Goal: Check status: Check status

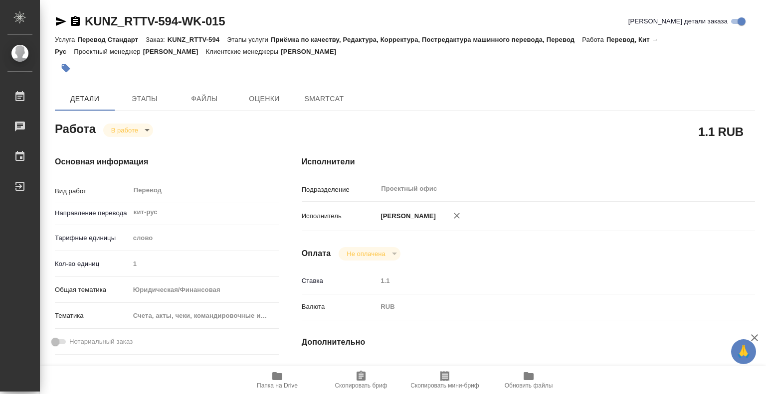
type textarea "x"
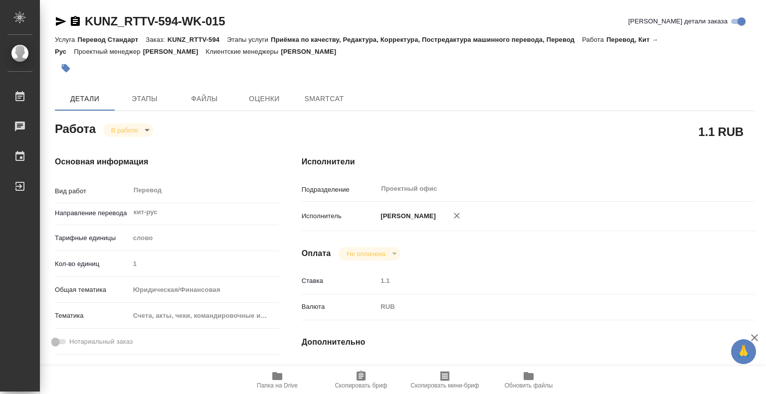
type textarea "x"
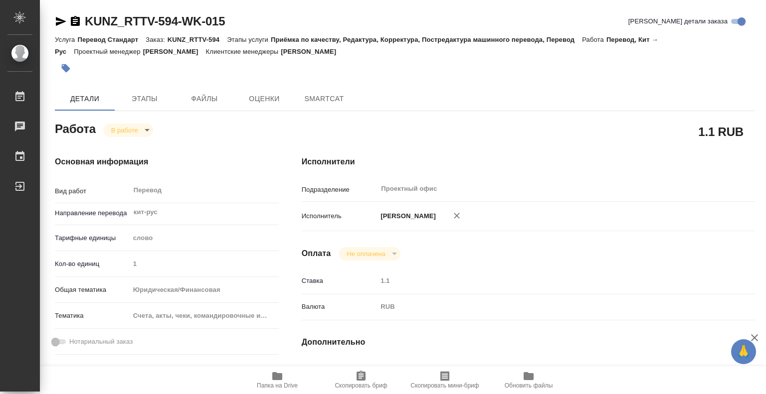
type textarea "x"
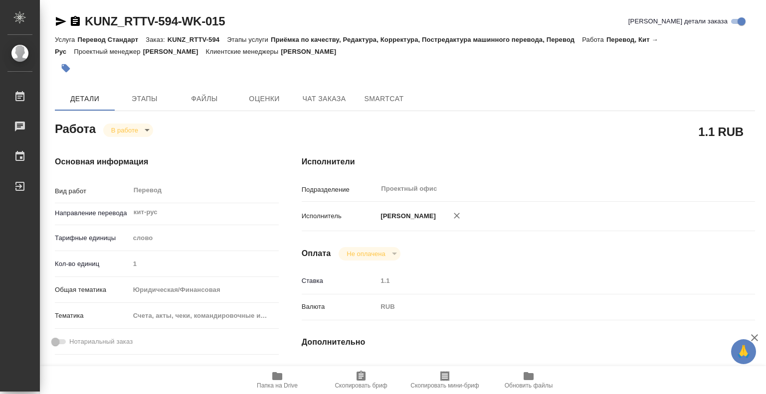
type textarea "x"
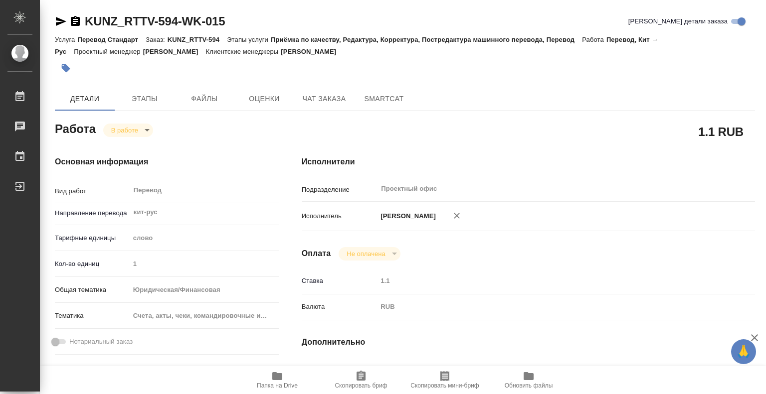
type textarea "x"
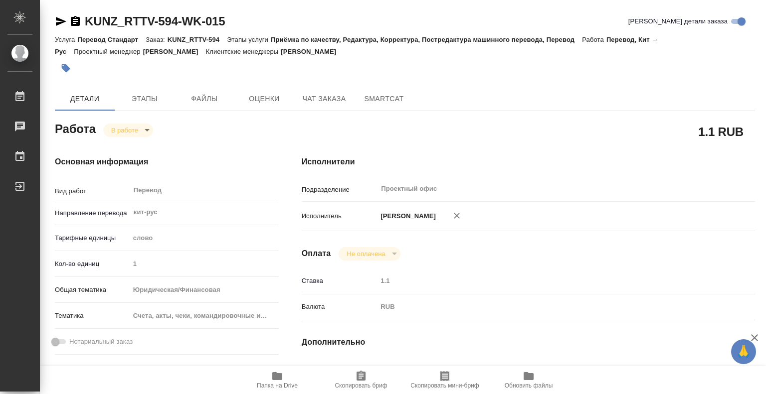
type textarea "x"
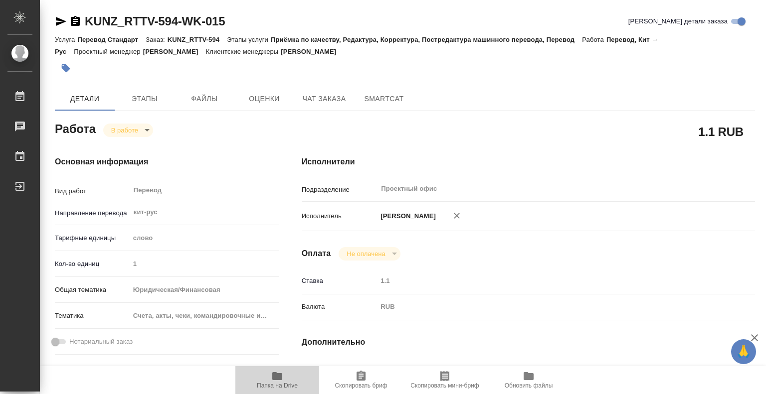
click at [274, 384] on span "Папка на Drive" at bounding box center [277, 385] width 41 height 7
type textarea "x"
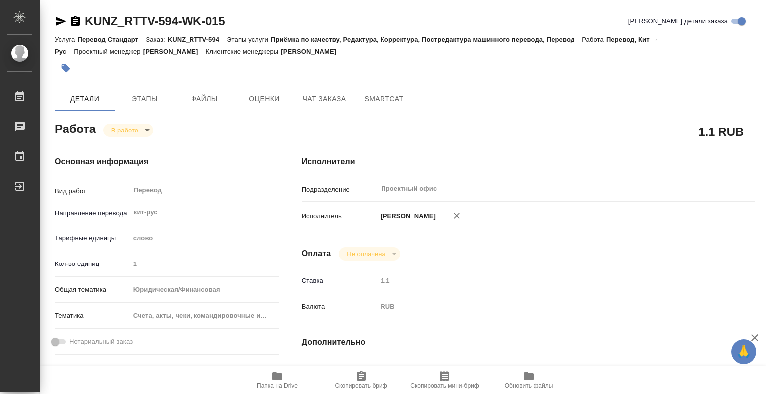
type textarea "x"
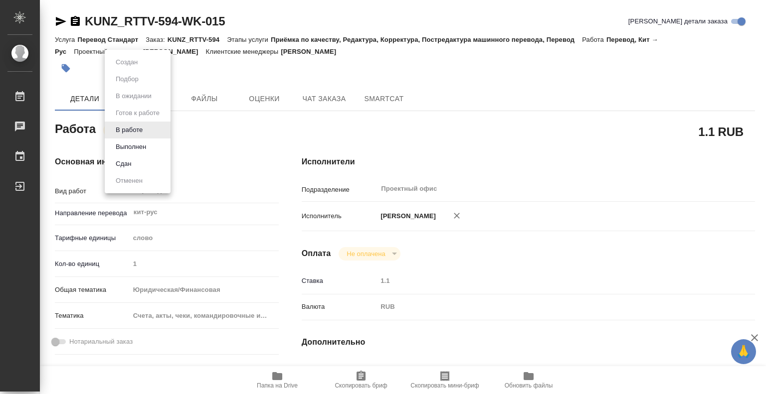
click at [147, 131] on body "🙏 .cls-1 fill:#fff; AWATERA Bogomazov Maksim Работы 0 Чаты График Выйти KUNZ_RT…" at bounding box center [383, 197] width 766 height 394
click at [149, 167] on li "Сдан" at bounding box center [138, 164] width 66 height 17
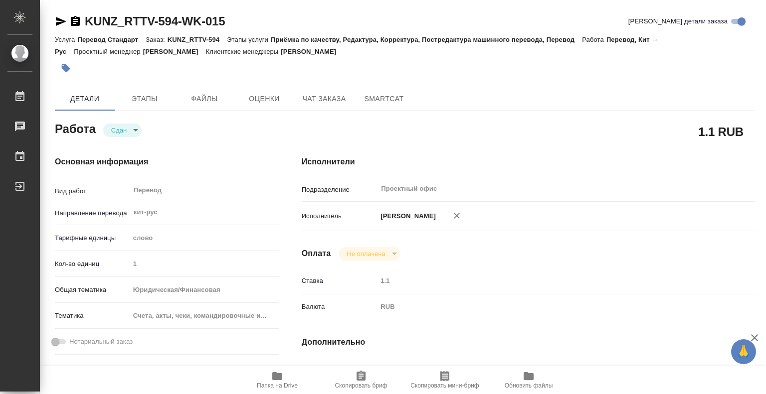
type textarea "x"
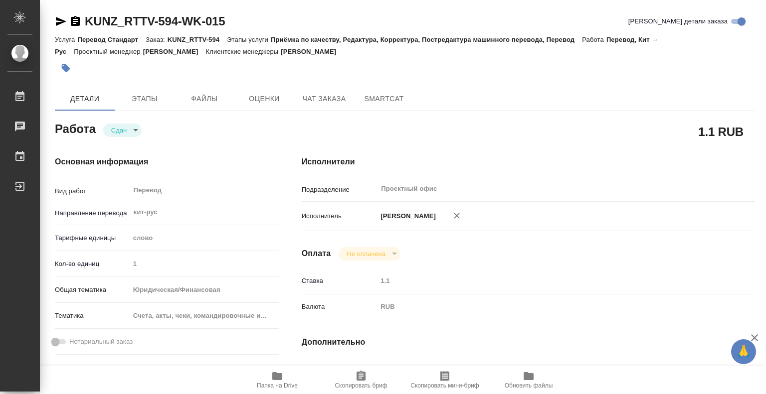
type textarea "x"
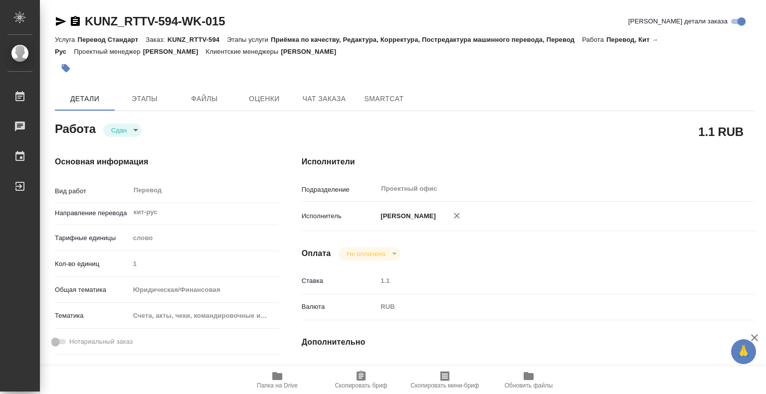
type textarea "x"
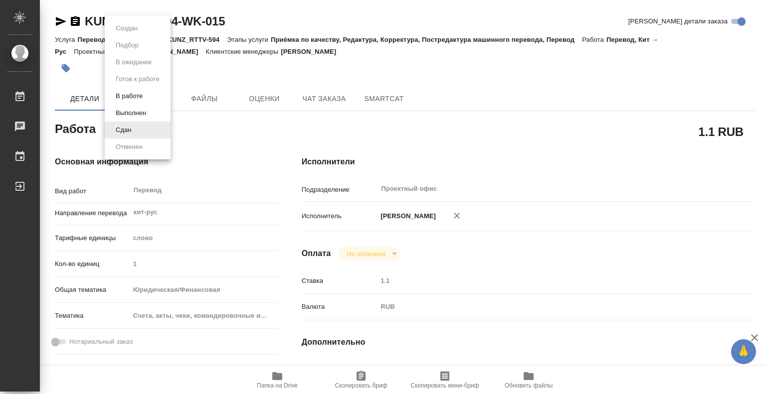
click at [140, 130] on body "🙏 .cls-1 fill:#fff; AWATERA Bogomazov Maksim Работы 0 Чаты График Выйти KUNZ_RT…" at bounding box center [383, 197] width 766 height 394
type textarea "x"
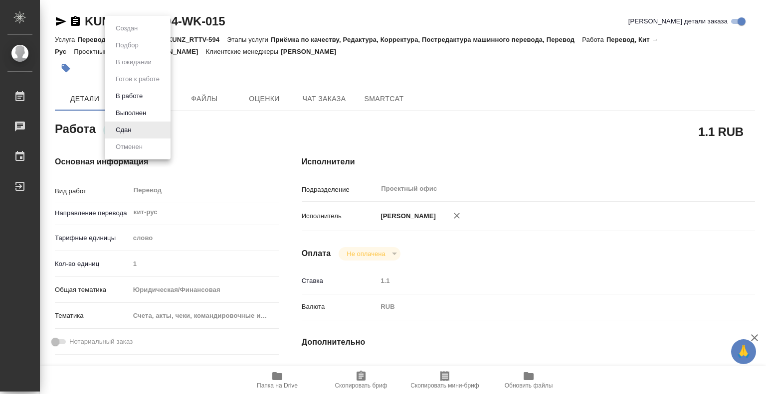
type textarea "x"
click at [212, 133] on div at bounding box center [383, 197] width 766 height 394
